Goal: Register for event/course

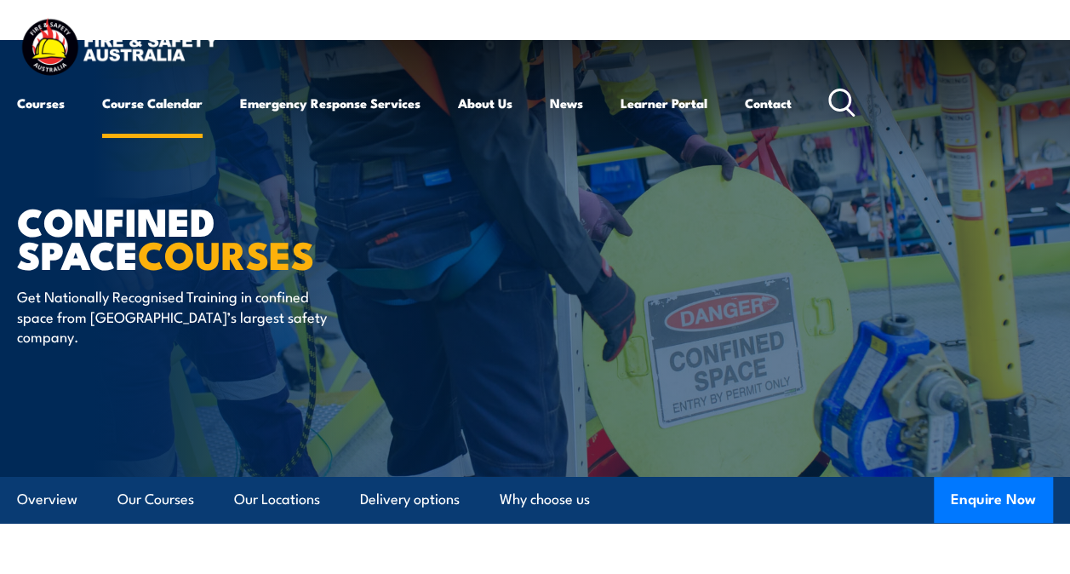
click at [191, 106] on link "Course Calendar" at bounding box center [152, 103] width 100 height 41
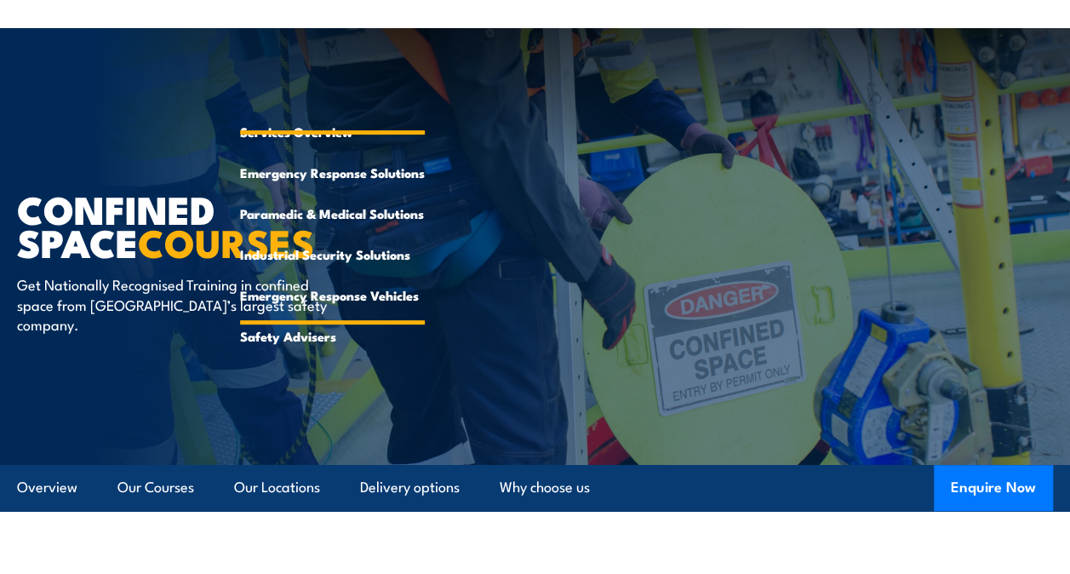
scroll to position [255, 0]
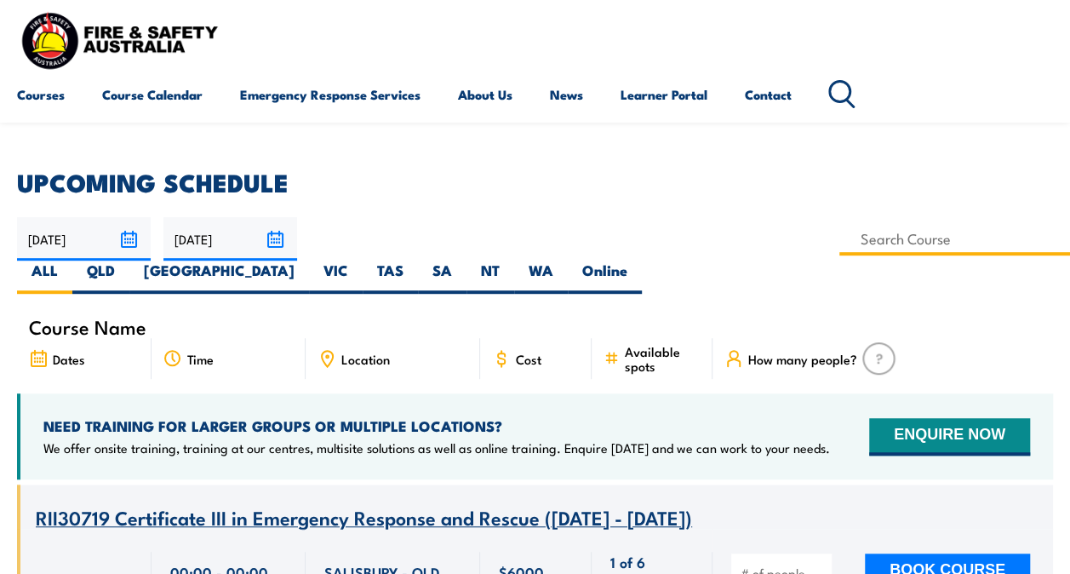
click at [839, 243] on input at bounding box center [954, 238] width 231 height 33
type input "L"
type input "Low Voltage Rescue and Provide CPR Training"
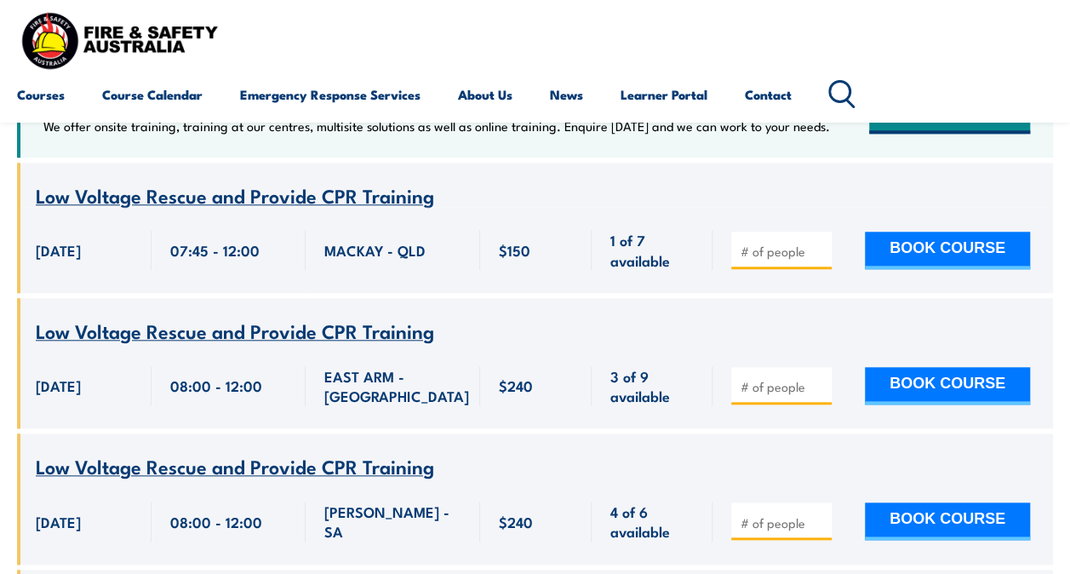
scroll to position [766, 0]
